Goal: Download file/media

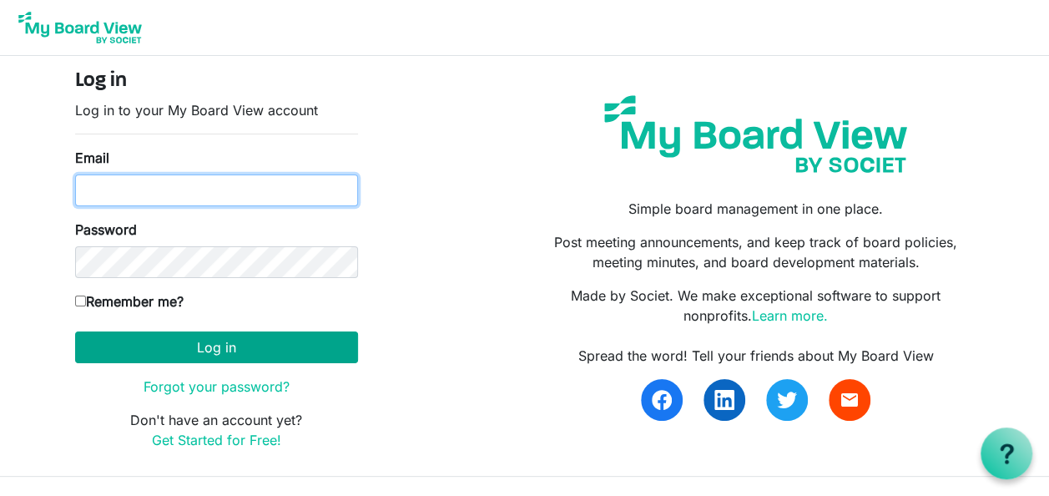
type input "[EMAIL_ADDRESS][DOMAIN_NAME]"
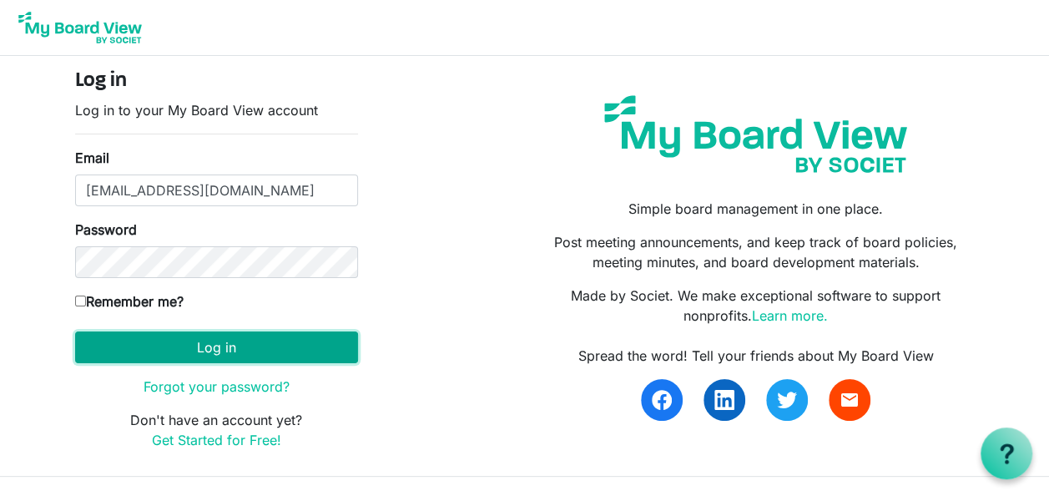
click at [217, 341] on button "Log in" at bounding box center [216, 347] width 283 height 32
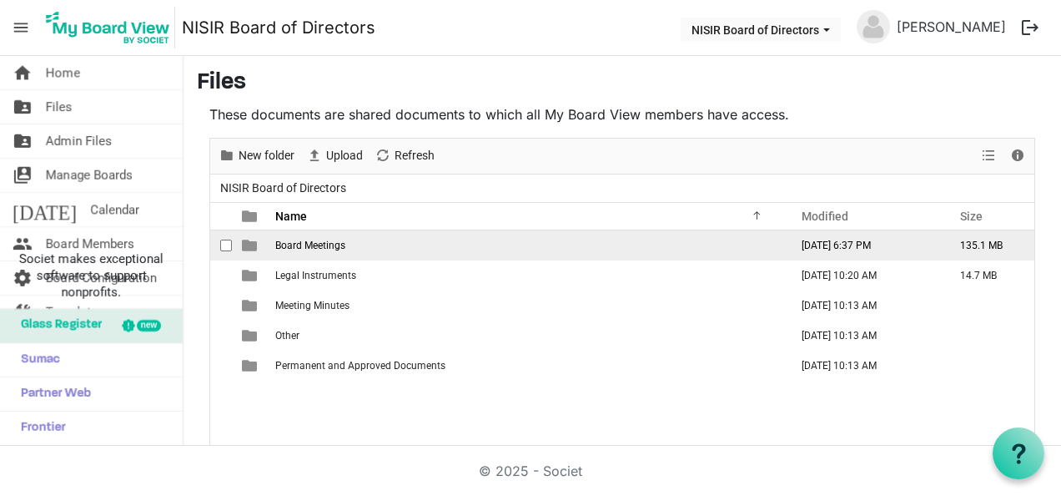
click at [287, 239] on span "Board Meetings" at bounding box center [310, 245] width 70 height 12
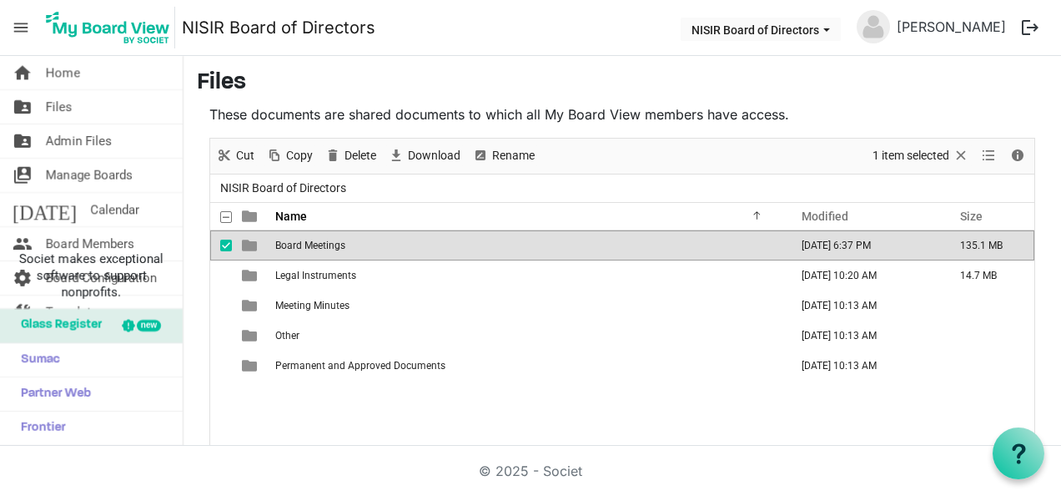
click at [287, 239] on span "Board Meetings" at bounding box center [310, 245] width 70 height 12
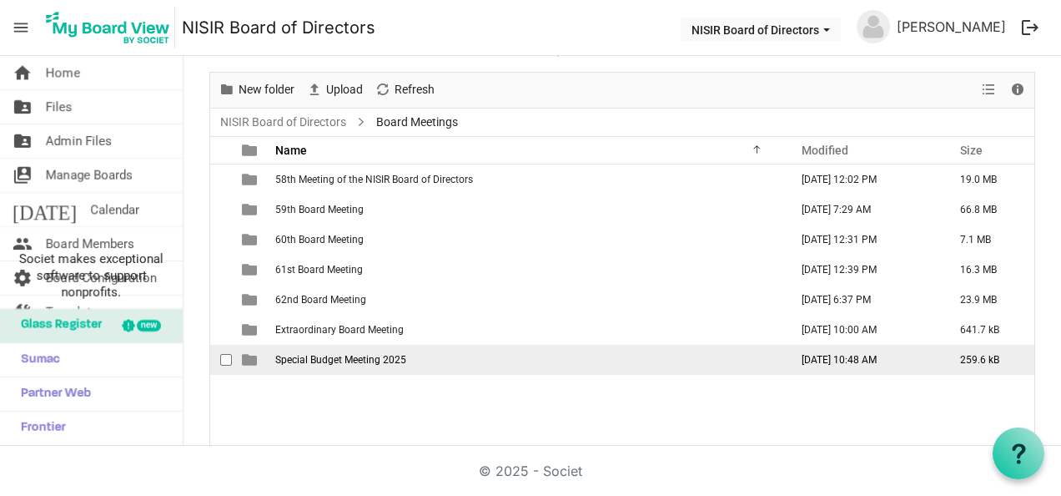
click at [317, 355] on span "Special Budget Meeting 2025" at bounding box center [340, 360] width 131 height 12
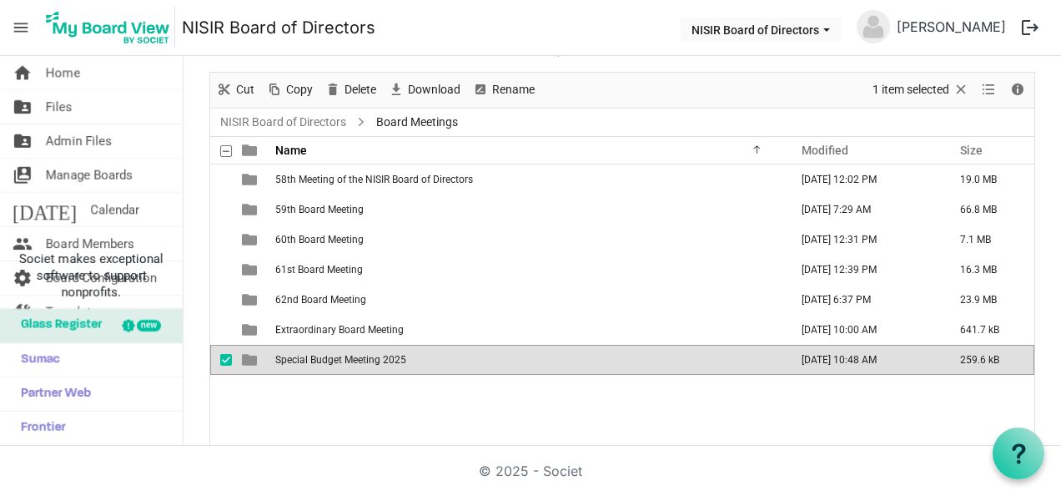
click at [317, 355] on span "Special Budget Meeting 2025" at bounding box center [340, 360] width 131 height 12
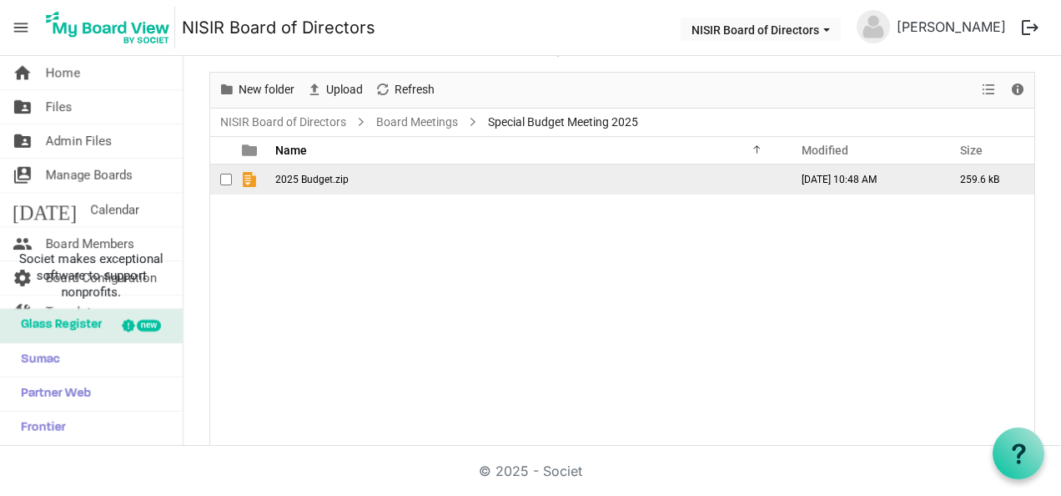
click at [300, 174] on span "2025 Budget.zip" at bounding box center [311, 180] width 73 height 12
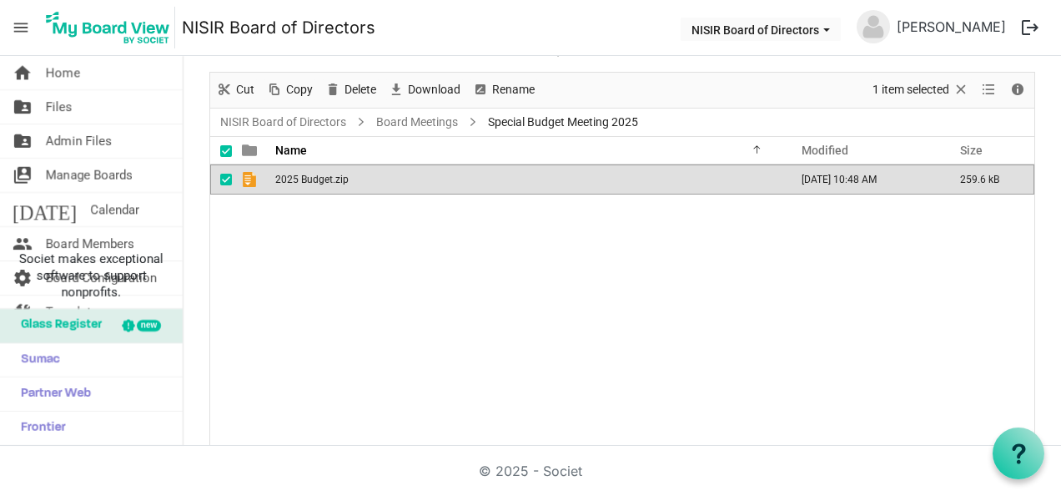
click at [300, 174] on span "2025 Budget.zip" at bounding box center [311, 180] width 73 height 12
